Goal: Information Seeking & Learning: Find specific fact

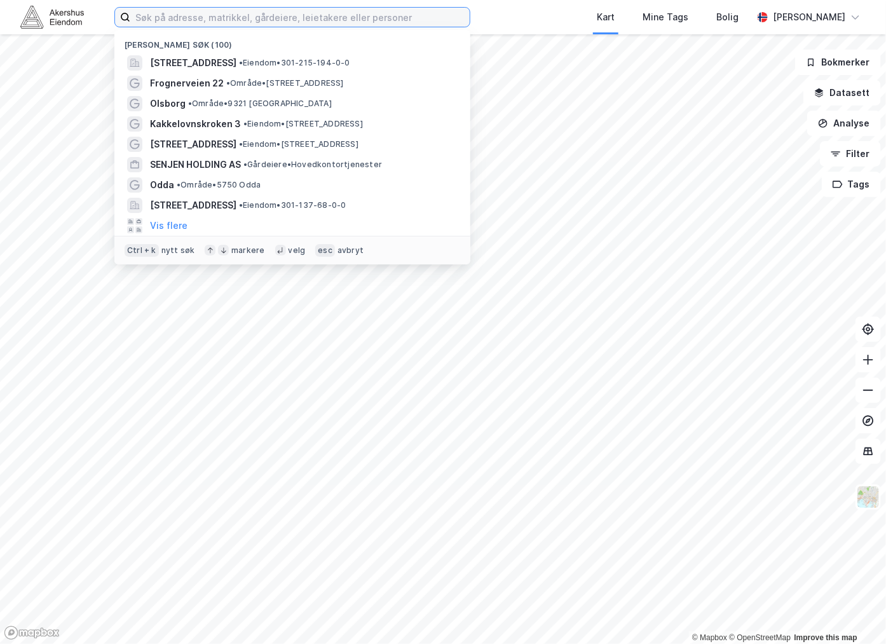
click at [200, 13] on input at bounding box center [299, 17] width 339 height 19
type input "L"
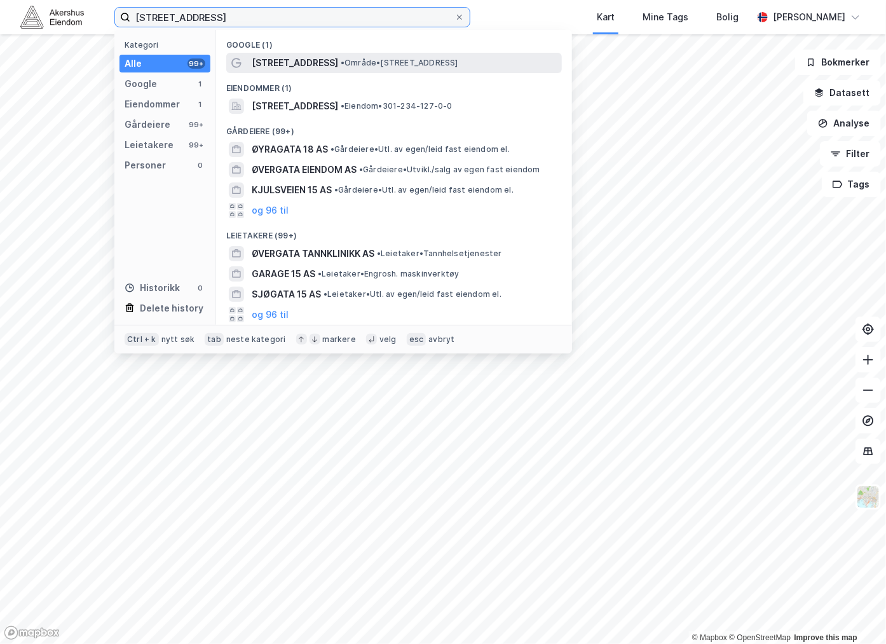
type input "[STREET_ADDRESS]"
click at [268, 60] on span "[STREET_ADDRESS]" at bounding box center [295, 62] width 86 height 15
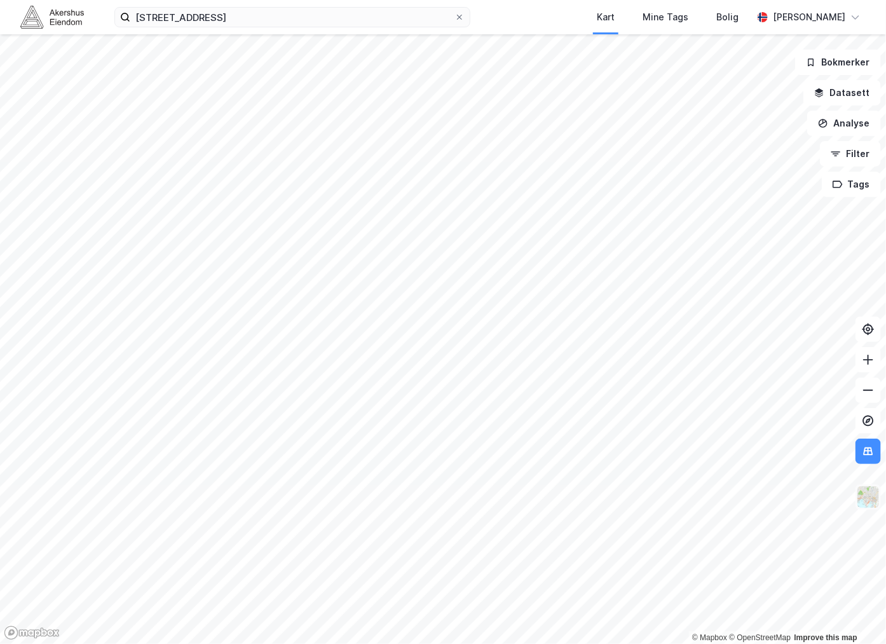
click at [874, 500] on img at bounding box center [868, 497] width 24 height 24
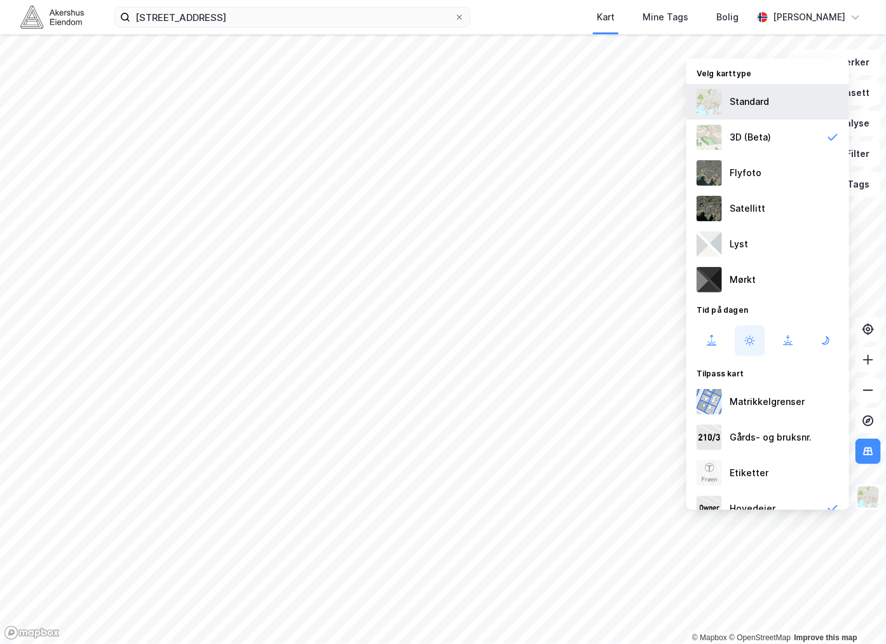
click at [776, 102] on div "Standard" at bounding box center [768, 102] width 163 height 36
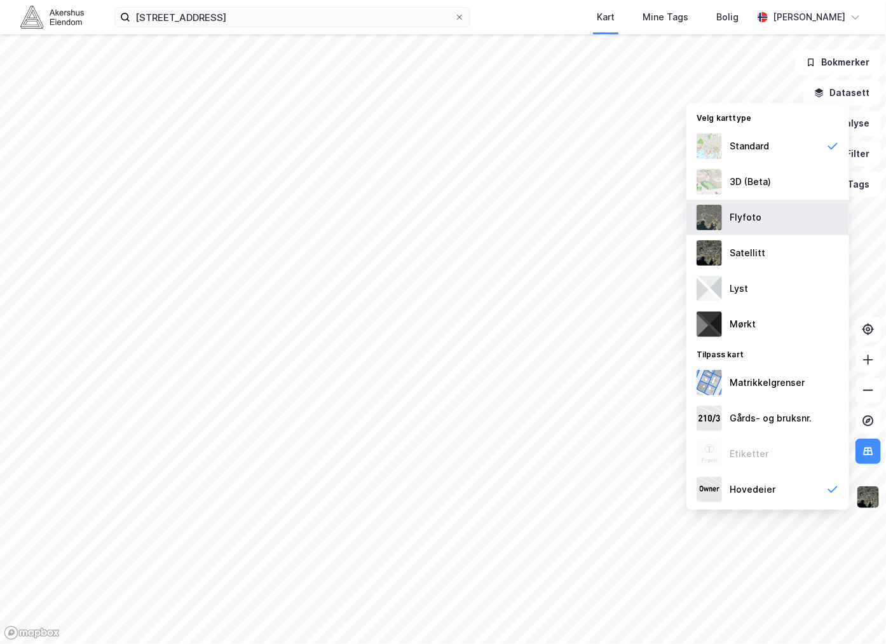
click at [777, 213] on div "Flyfoto" at bounding box center [768, 218] width 163 height 36
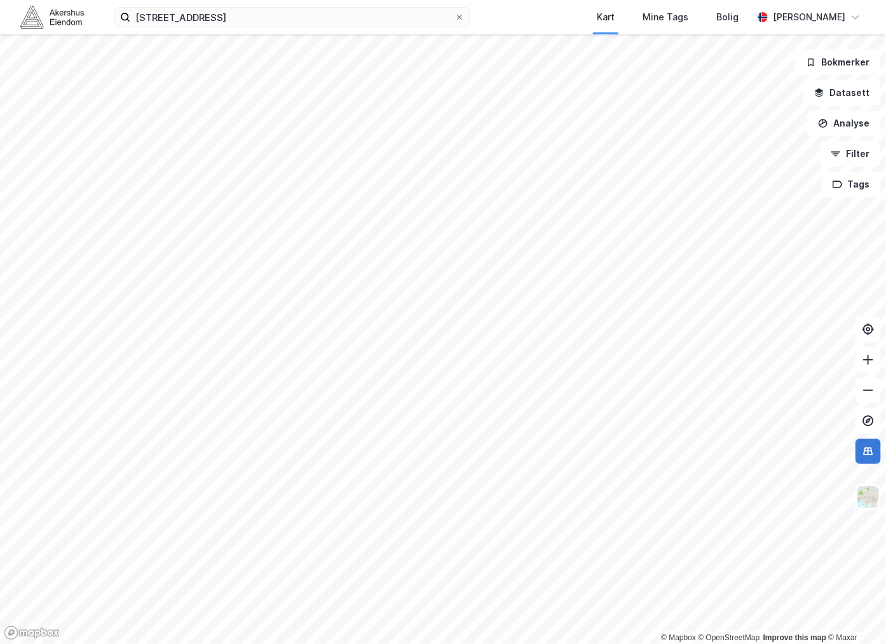
click at [868, 455] on icon at bounding box center [868, 451] width 13 height 13
click at [871, 491] on img at bounding box center [868, 497] width 24 height 24
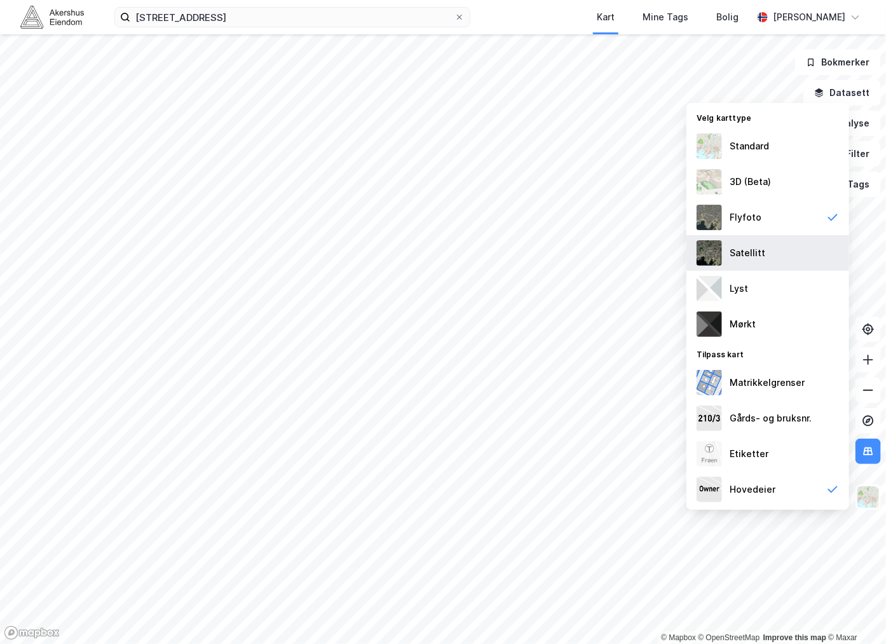
click at [768, 245] on div "Satellitt" at bounding box center [768, 253] width 163 height 36
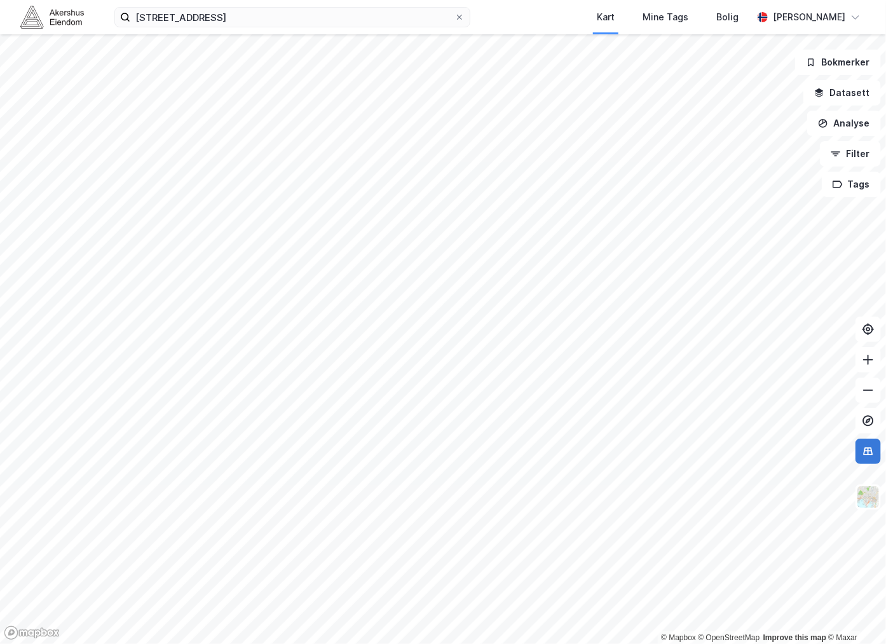
click at [872, 455] on icon at bounding box center [868, 451] width 13 height 13
click at [865, 449] on icon at bounding box center [868, 451] width 13 height 13
click at [868, 504] on img at bounding box center [868, 497] width 24 height 24
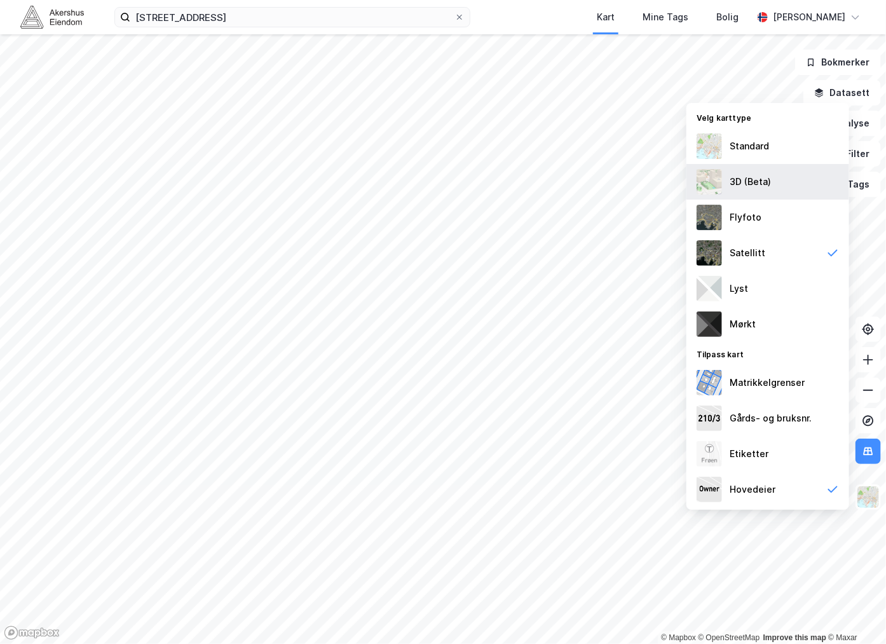
click at [744, 173] on div "3D (Beta)" at bounding box center [768, 182] width 163 height 36
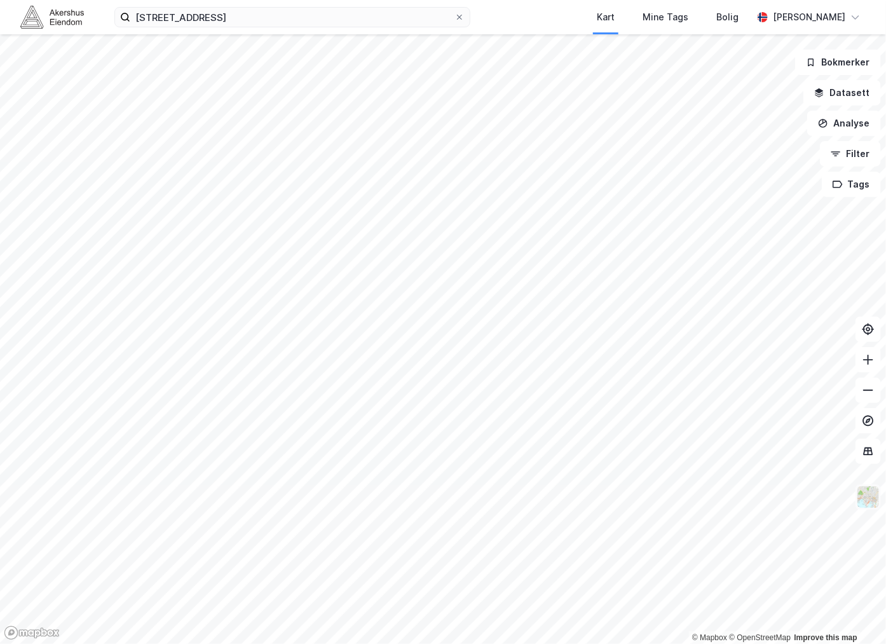
click at [863, 499] on img at bounding box center [868, 497] width 24 height 24
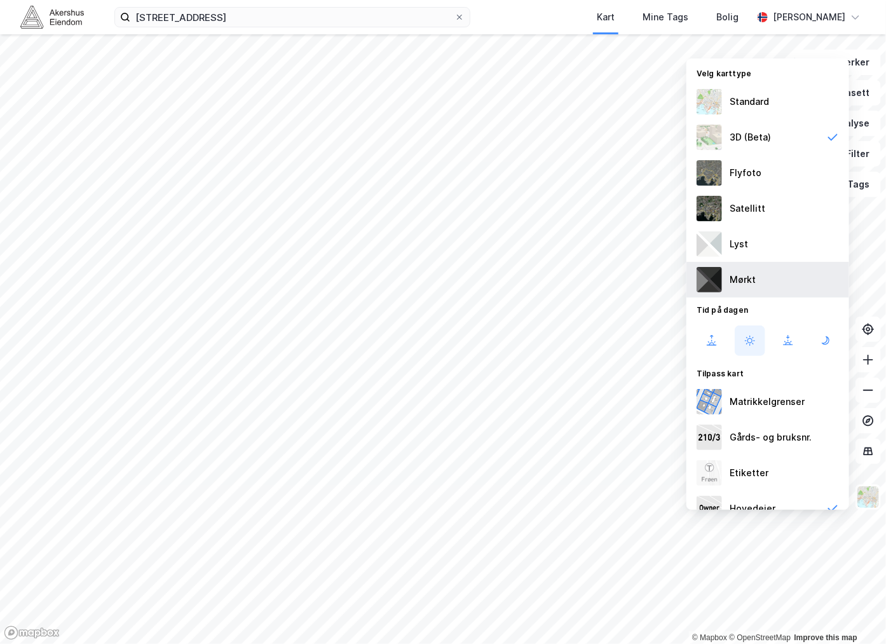
click at [761, 291] on div "Mørkt" at bounding box center [768, 280] width 163 height 36
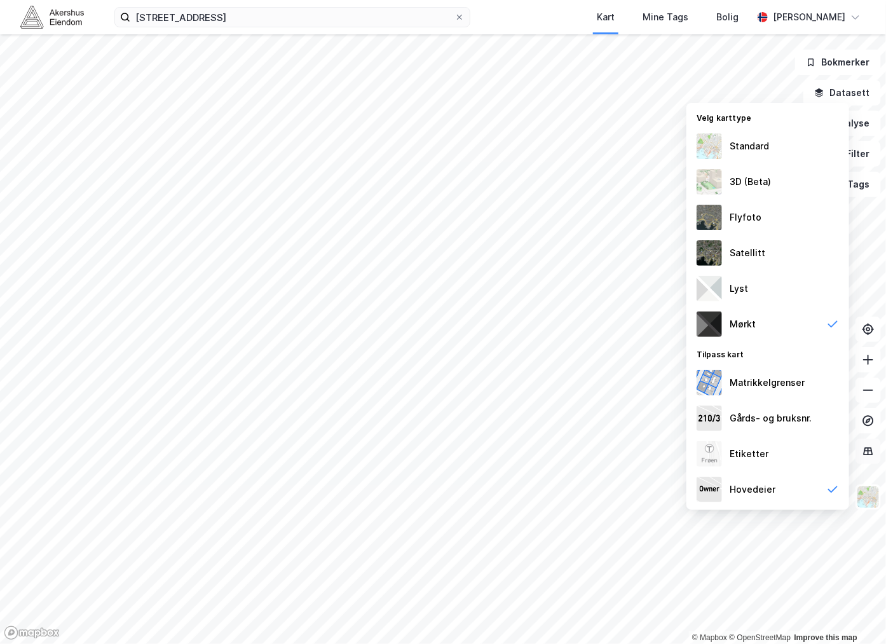
click at [867, 446] on icon at bounding box center [868, 451] width 13 height 13
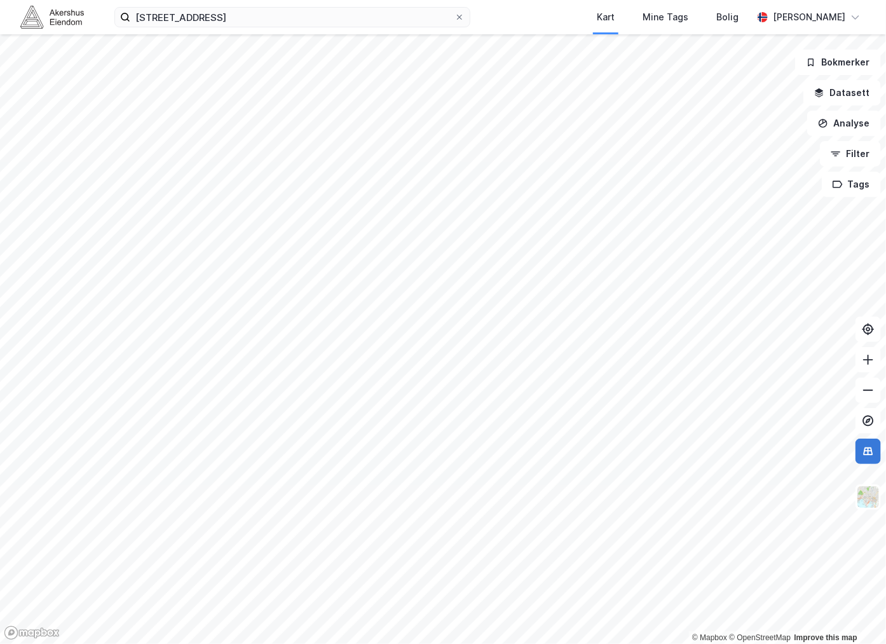
click at [867, 446] on icon at bounding box center [868, 451] width 13 height 13
click at [863, 497] on img at bounding box center [868, 497] width 24 height 24
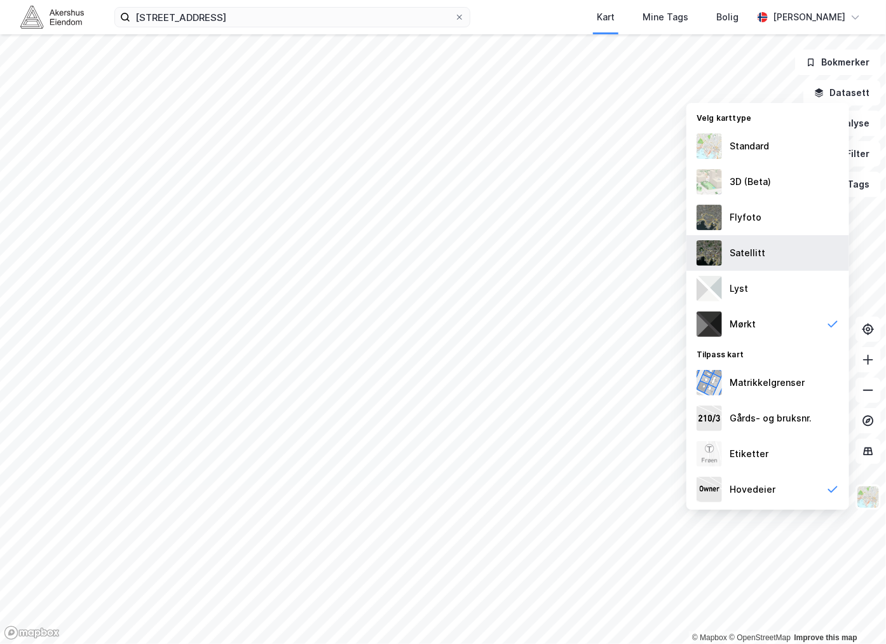
click at [755, 250] on div "Satellitt" at bounding box center [748, 252] width 36 height 15
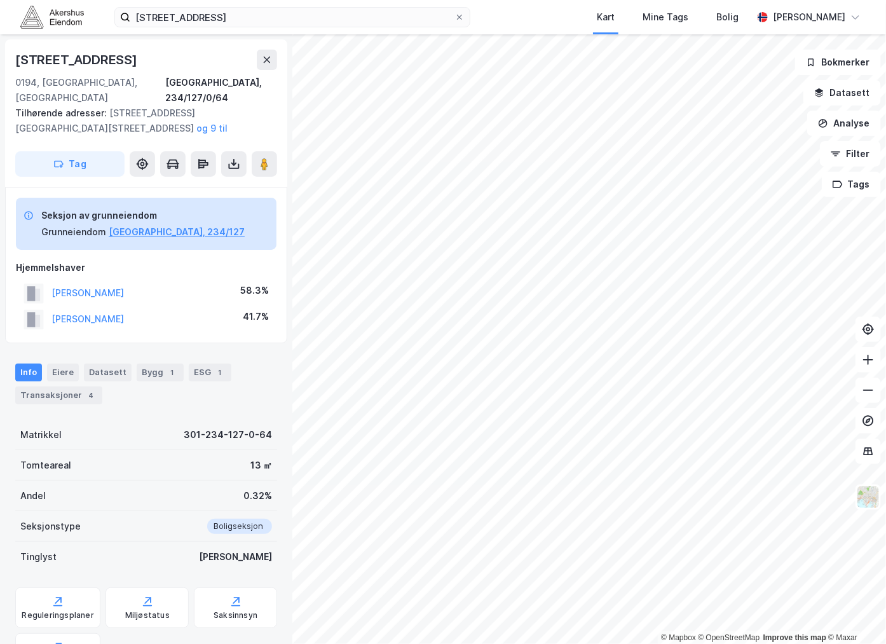
click at [100, 403] on div "Info Eiere Datasett Bygg 1 ESG 1 Transaksjoner 4 Matrikkel 301-234-127-0-64 Tom…" at bounding box center [146, 623] width 262 height 551
click at [875, 493] on img at bounding box center [868, 497] width 24 height 24
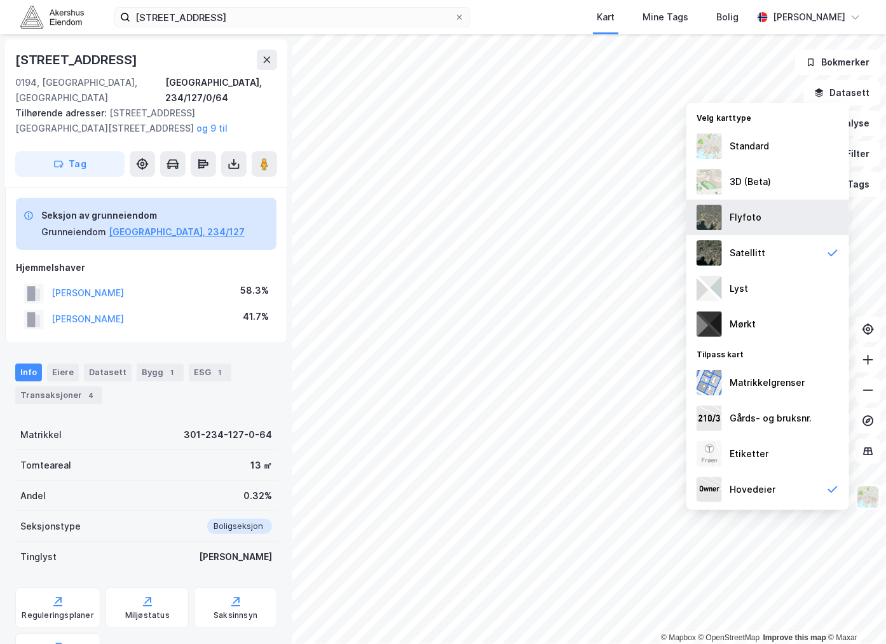
click at [748, 212] on div "Flyfoto" at bounding box center [746, 217] width 32 height 15
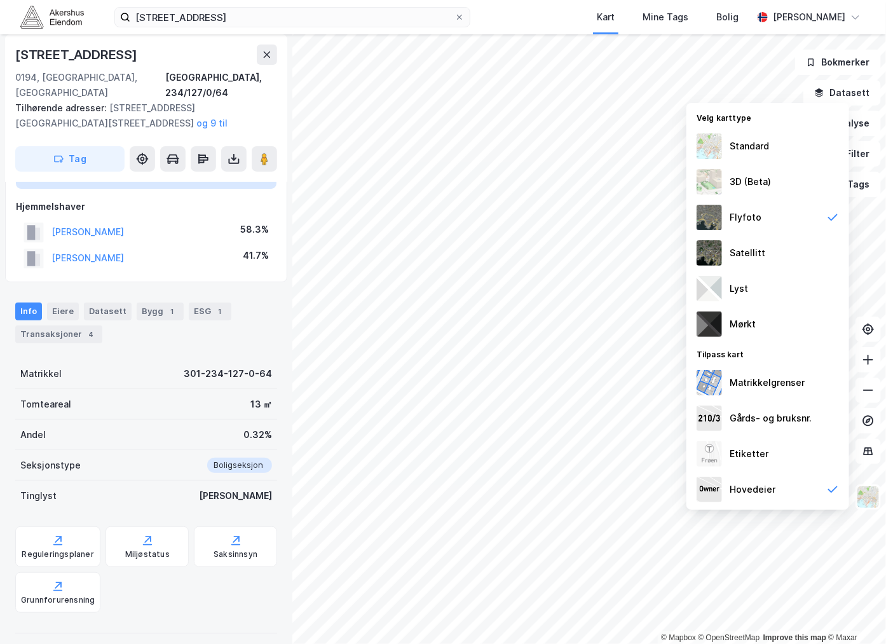
scroll to position [212, 0]
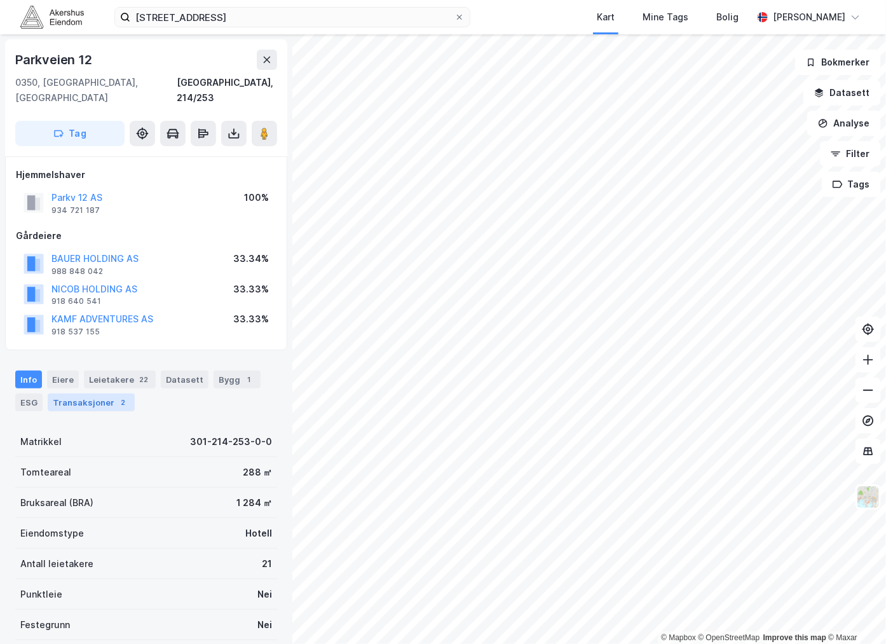
click at [104, 394] on div "Transaksjoner 2" at bounding box center [91, 403] width 87 height 18
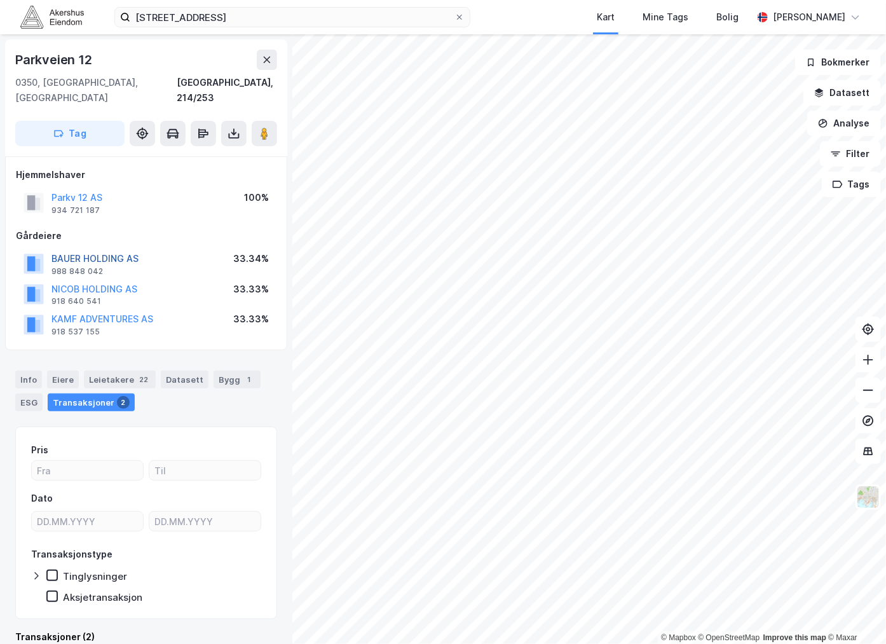
click at [0, 0] on button "BAUER HOLDING AS" at bounding box center [0, 0] width 0 height 0
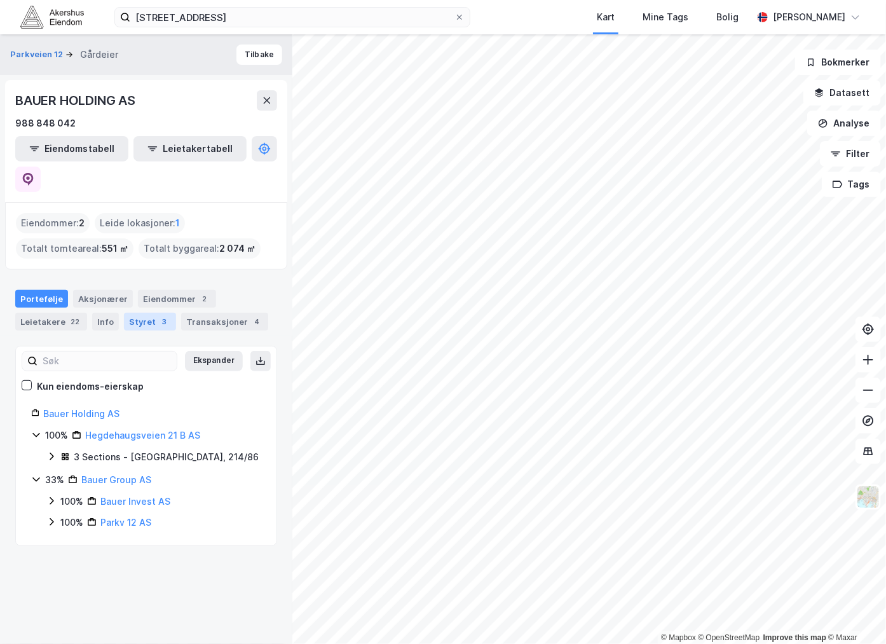
click at [129, 313] on div "Styret 3" at bounding box center [150, 322] width 52 height 18
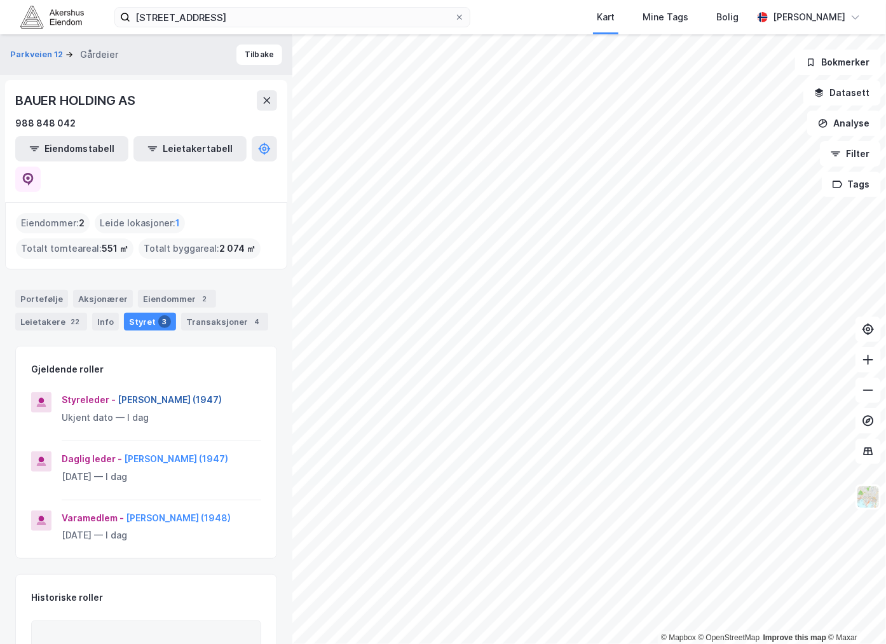
click at [0, 0] on button "[PERSON_NAME] (1947)" at bounding box center [0, 0] width 0 height 0
